Goal: Task Accomplishment & Management: Manage account settings

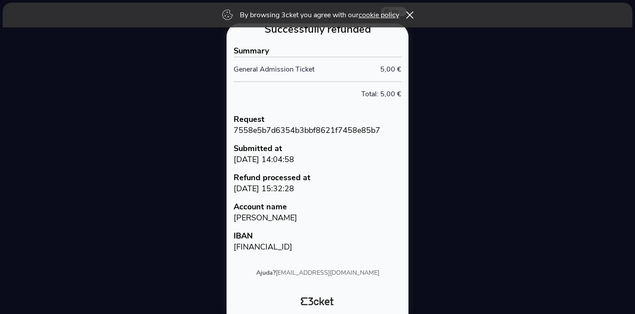
scroll to position [159, 0]
click at [412, 16] on icon at bounding box center [410, 14] width 8 height 7
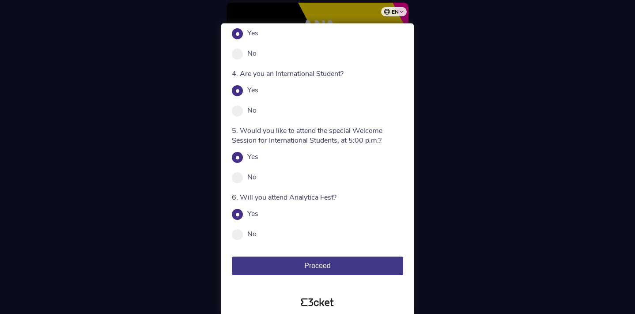
scroll to position [141, 0]
click at [316, 264] on span "Proceed" at bounding box center [317, 266] width 26 height 8
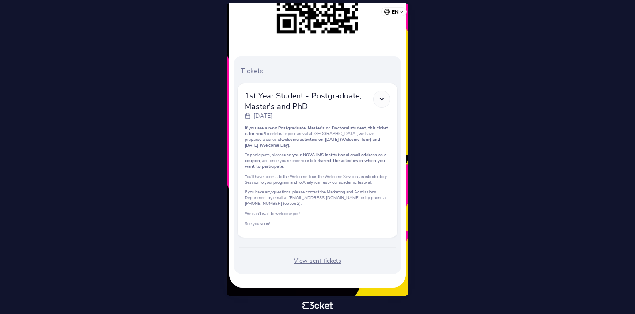
scroll to position [205, 0]
click at [386, 91] on div at bounding box center [381, 99] width 17 height 17
click at [378, 95] on icon at bounding box center [382, 99] width 8 height 8
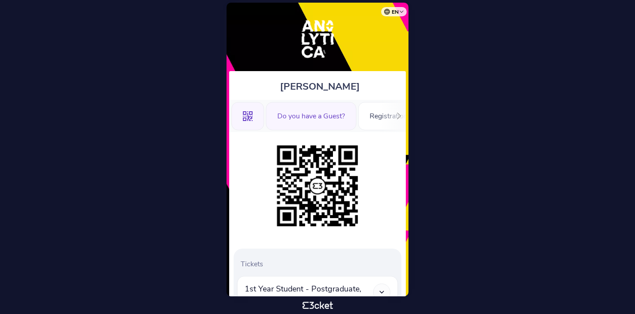
scroll to position [0, 0]
click at [397, 114] on icon at bounding box center [399, 116] width 7 height 7
click at [396, 114] on div "Information" at bounding box center [373, 116] width 59 height 28
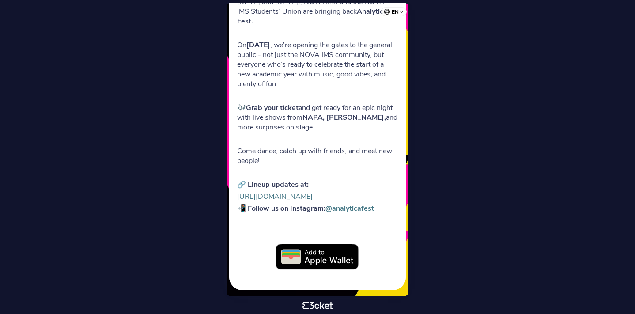
click at [306, 192] on link "https://www.novaims.unl.pt/en/here-now/events/analytica-fest-2025/" at bounding box center [275, 197] width 76 height 10
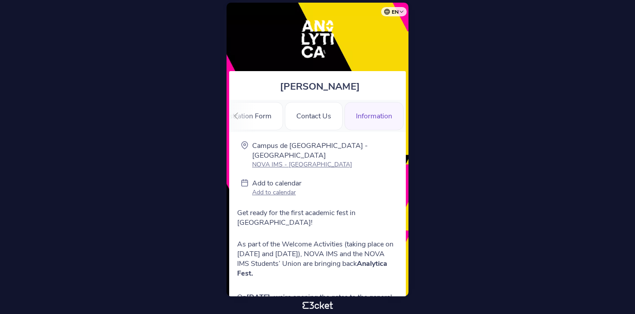
click at [245, 112] on div ".st0{fill-rule:evenodd;clip-rule:evenodd;} Do you have a Guest? Registration Fo…" at bounding box center [317, 116] width 177 height 32
click at [235, 115] on icon at bounding box center [236, 116] width 7 height 7
click at [258, 116] on div ".st0{fill-rule:evenodd;clip-rule:evenodd;}" at bounding box center [247, 116] width 33 height 28
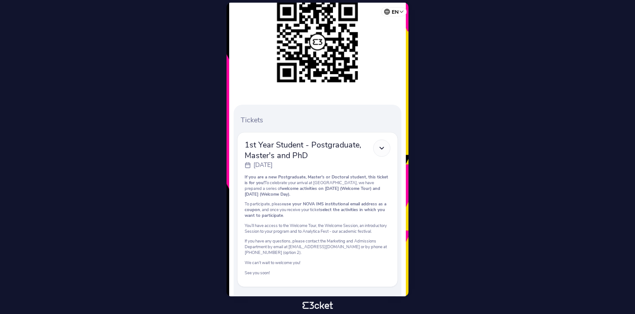
scroll to position [142, 0]
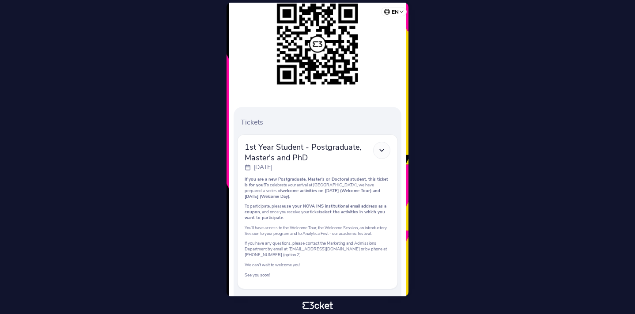
click at [380, 149] on icon at bounding box center [382, 151] width 8 height 8
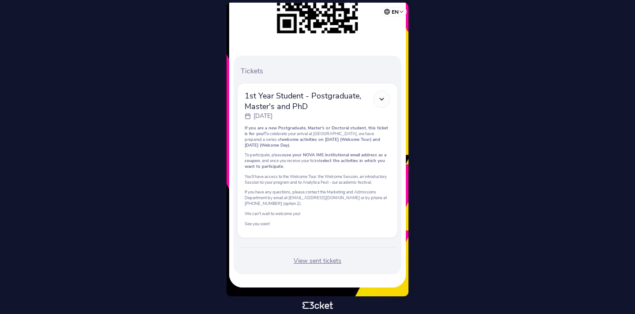
scroll to position [205, 0]
click at [325, 262] on div "View sent tickets" at bounding box center [317, 261] width 161 height 9
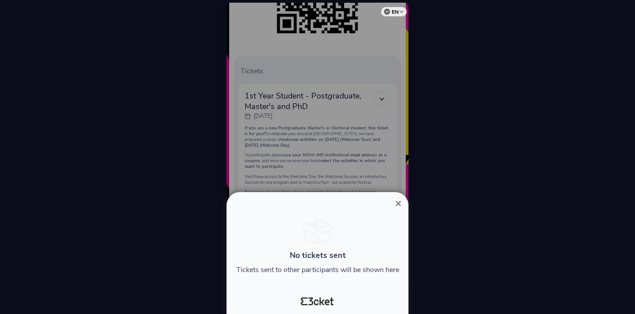
click at [396, 203] on span "×" at bounding box center [398, 203] width 6 height 12
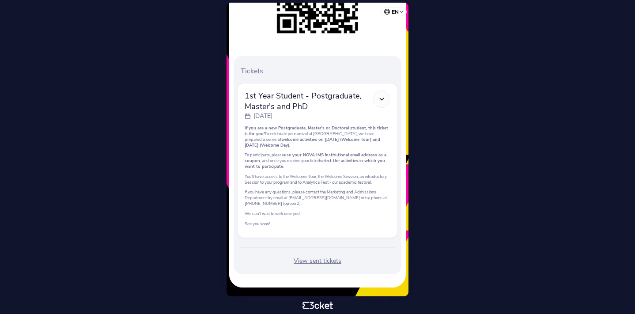
scroll to position [205, 0]
click at [323, 257] on div "View sent tickets" at bounding box center [317, 261] width 161 height 9
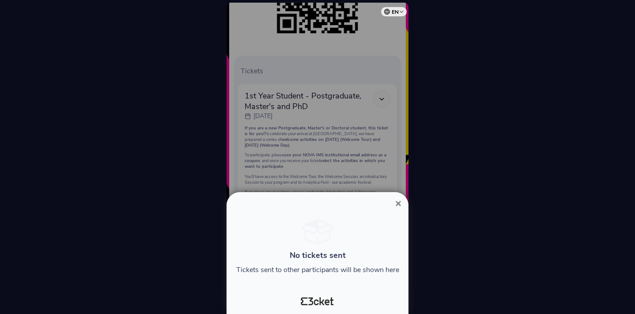
click at [400, 202] on span "×" at bounding box center [398, 203] width 6 height 12
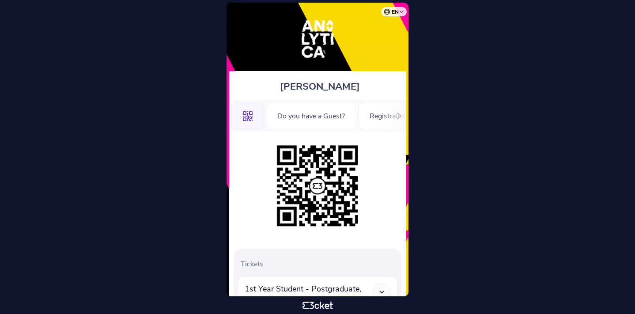
click at [397, 113] on icon at bounding box center [399, 116] width 7 height 7
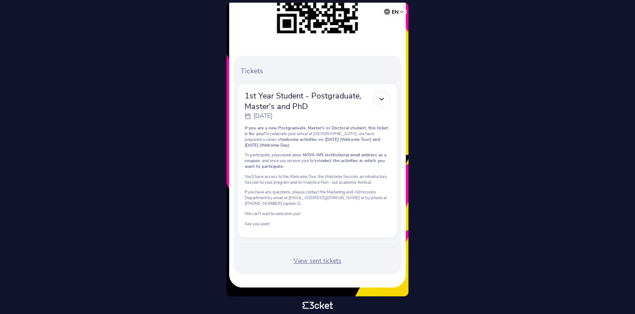
scroll to position [205, 0]
click at [322, 261] on div "View sent tickets" at bounding box center [317, 261] width 161 height 9
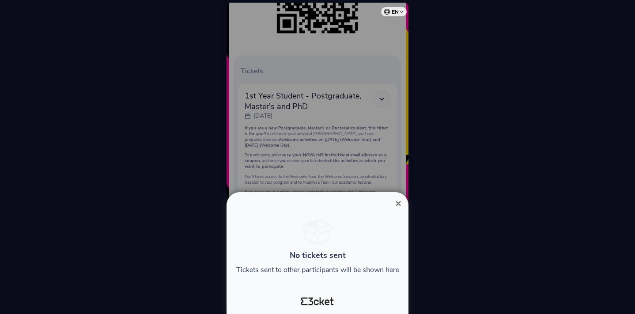
click at [398, 202] on span "×" at bounding box center [398, 203] width 6 height 12
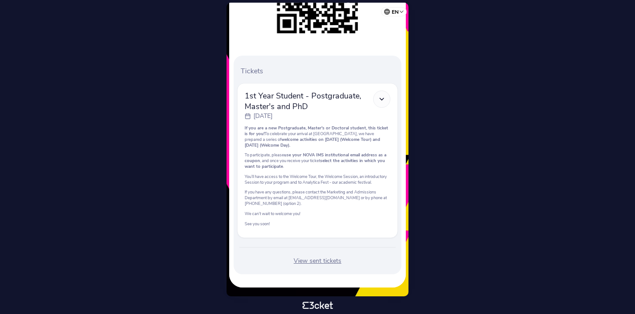
scroll to position [205, 0]
click at [321, 259] on div "View sent tickets" at bounding box center [317, 261] width 161 height 9
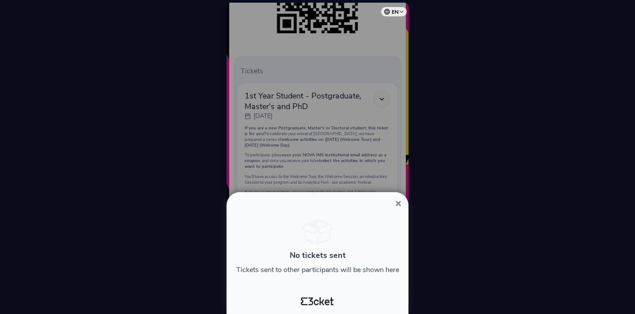
click at [398, 203] on span "×" at bounding box center [398, 203] width 6 height 12
